Goal: Check status: Check status

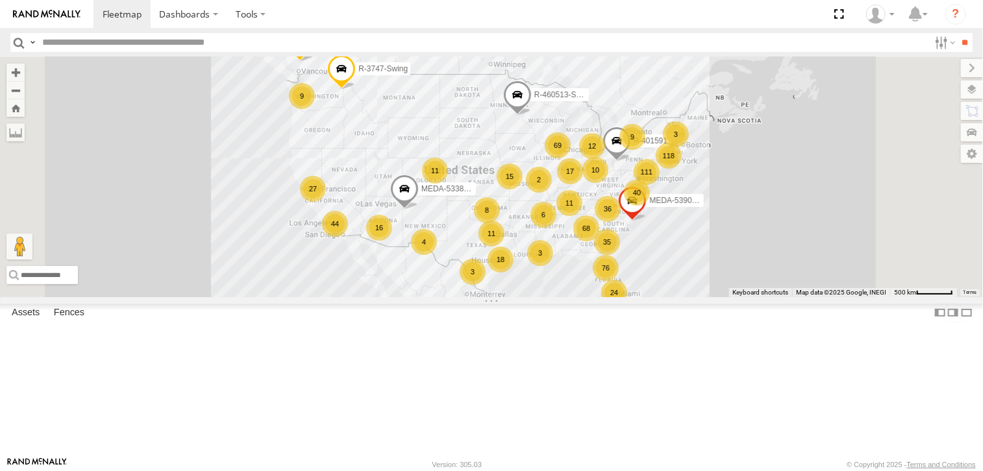
click at [190, 34] on input "text" at bounding box center [483, 42] width 892 height 19
click at [182, 47] on input "text" at bounding box center [483, 42] width 892 height 19
type input "******"
click at [958, 33] on input "**" at bounding box center [965, 42] width 15 height 19
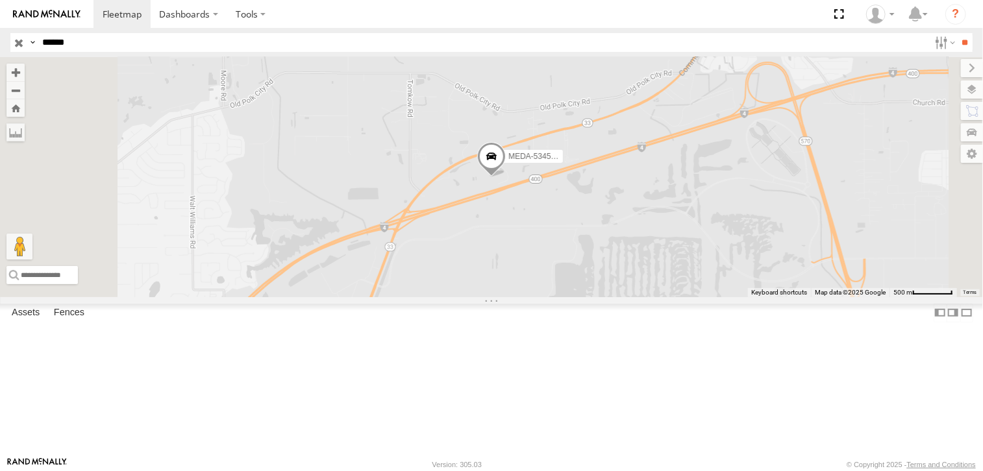
click at [0, 0] on div "MEDA-534593-Swing" at bounding box center [0, 0] width 0 height 0
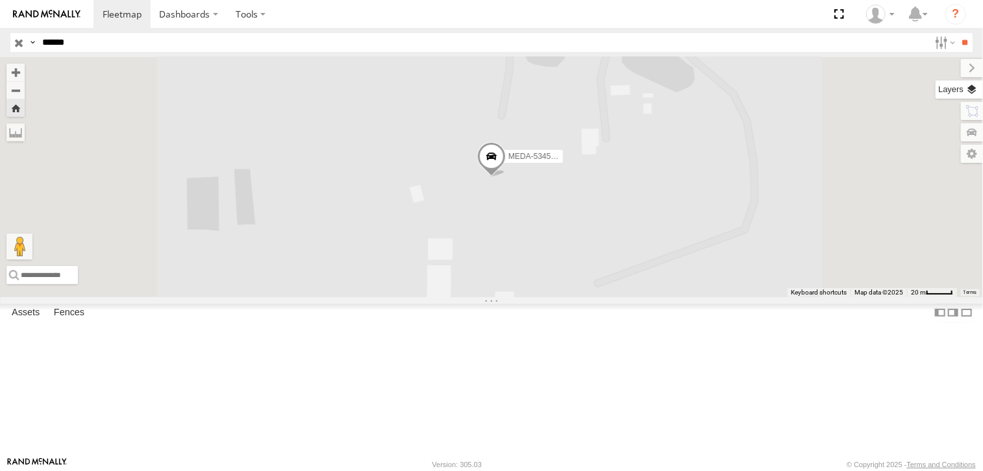
click at [977, 94] on label at bounding box center [958, 89] width 47 height 18
click at [0, 0] on label at bounding box center [0, 0] width 0 height 0
click at [0, 0] on span "Roadmap" at bounding box center [0, 0] width 0 height 0
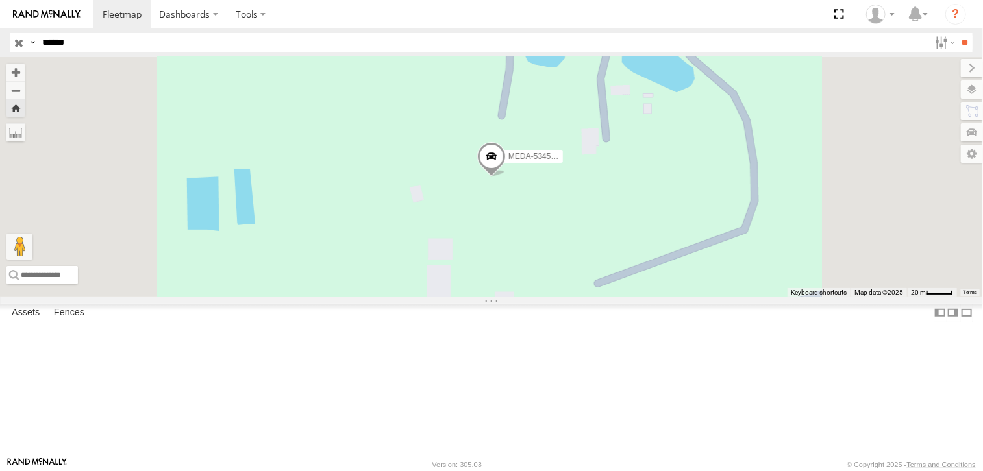
click at [0, 0] on span "Satellite" at bounding box center [0, 0] width 0 height 0
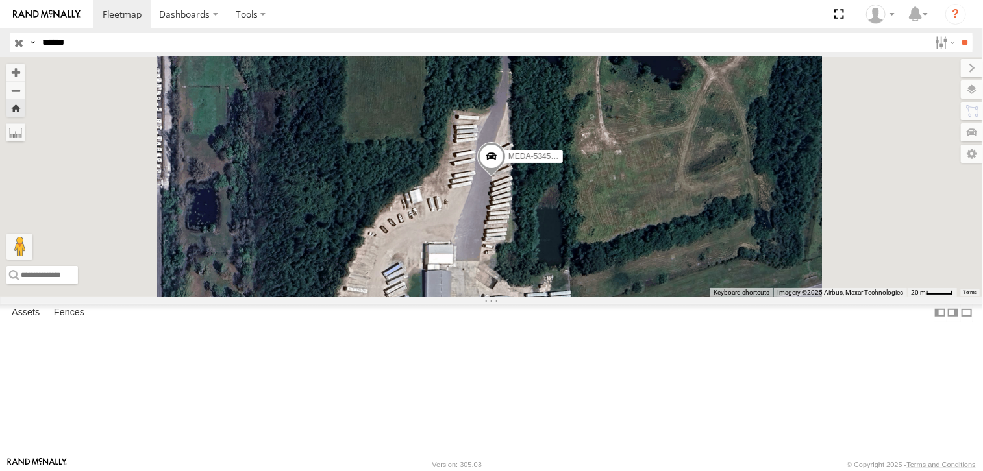
click at [618, 286] on div "MEDA-534593-Swing" at bounding box center [491, 177] width 983 height 240
click at [939, 64] on label at bounding box center [960, 68] width 43 height 18
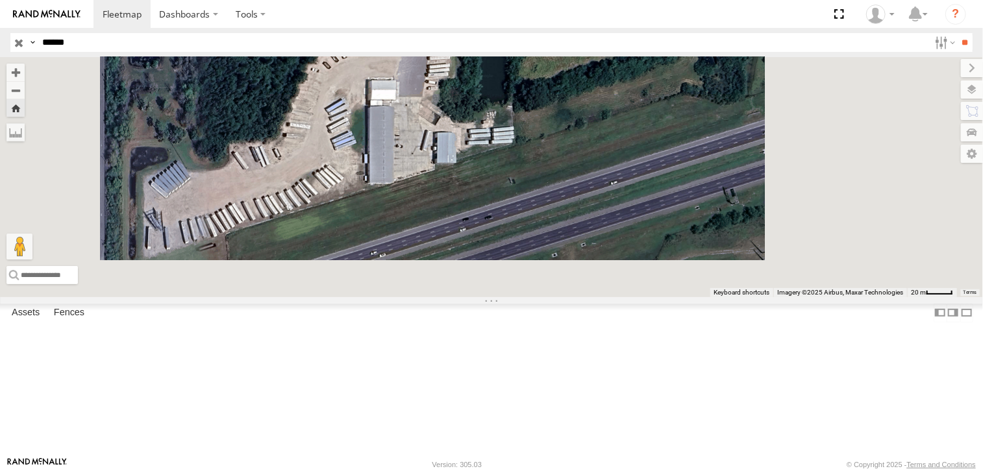
drag, startPoint x: 669, startPoint y: 332, endPoint x: 663, endPoint y: 167, distance: 164.4
click at [663, 167] on div "MEDA-534593-Swing" at bounding box center [491, 177] width 983 height 240
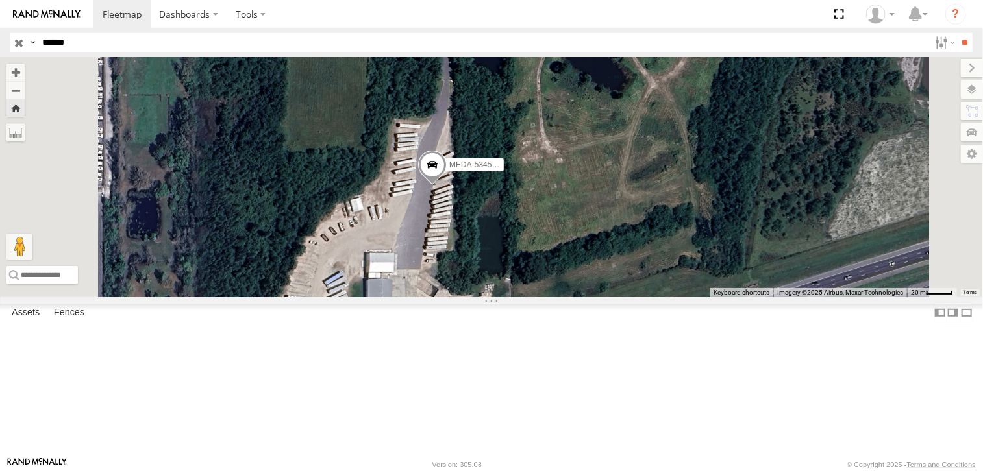
drag, startPoint x: 647, startPoint y: 134, endPoint x: 645, endPoint y: 308, distance: 174.0
click at [645, 297] on div "MEDA-534593-Swing" at bounding box center [491, 177] width 983 height 240
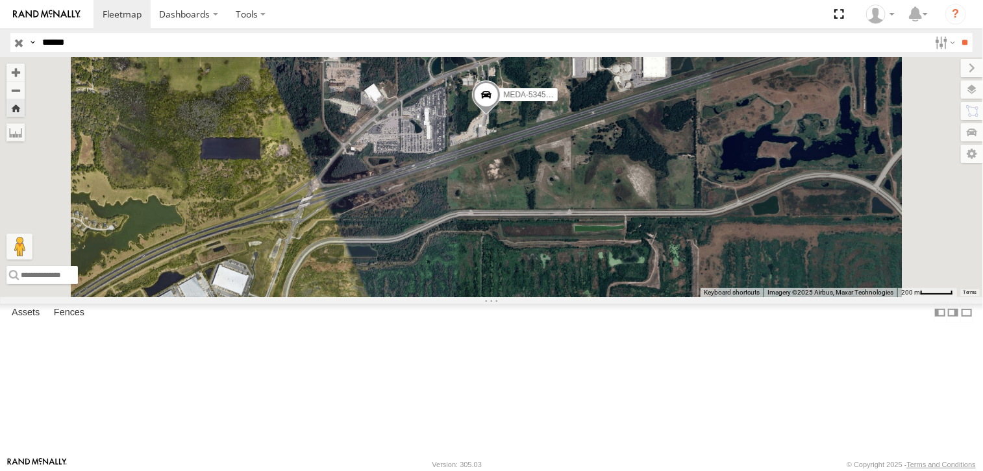
drag, startPoint x: 626, startPoint y: 399, endPoint x: 668, endPoint y: 223, distance: 180.8
click at [668, 223] on div "MEDA-534593-Swing" at bounding box center [491, 177] width 983 height 240
